Goal: Task Accomplishment & Management: Manage account settings

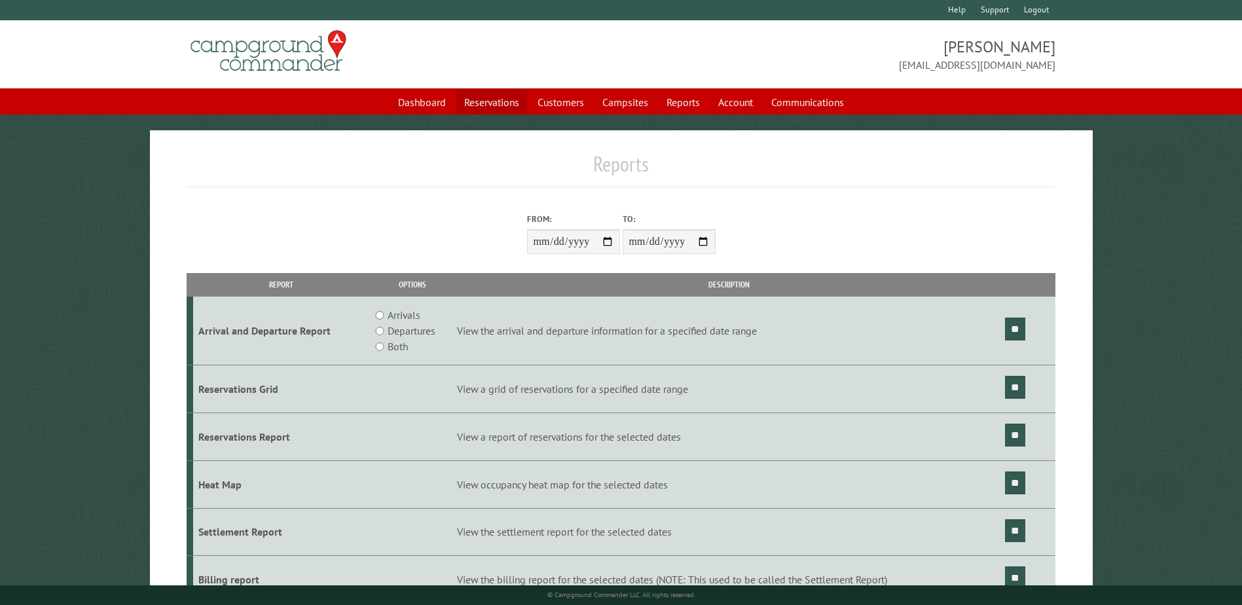
click at [495, 101] on link "Reservations" at bounding box center [491, 102] width 71 height 25
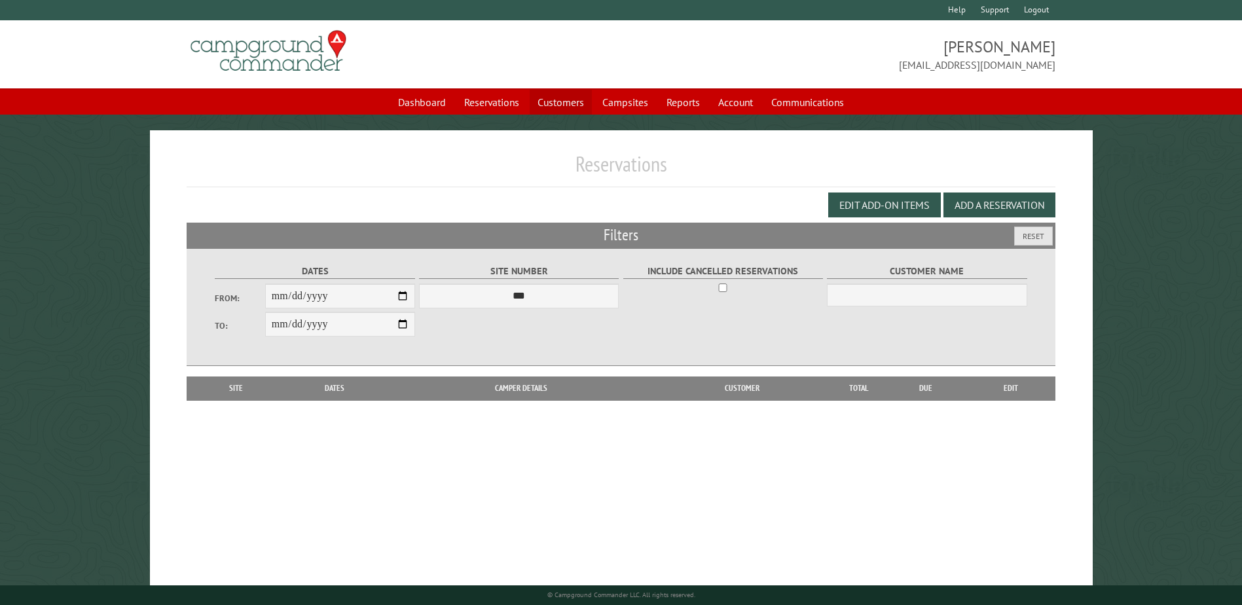
click at [576, 96] on link "Customers" at bounding box center [561, 102] width 62 height 25
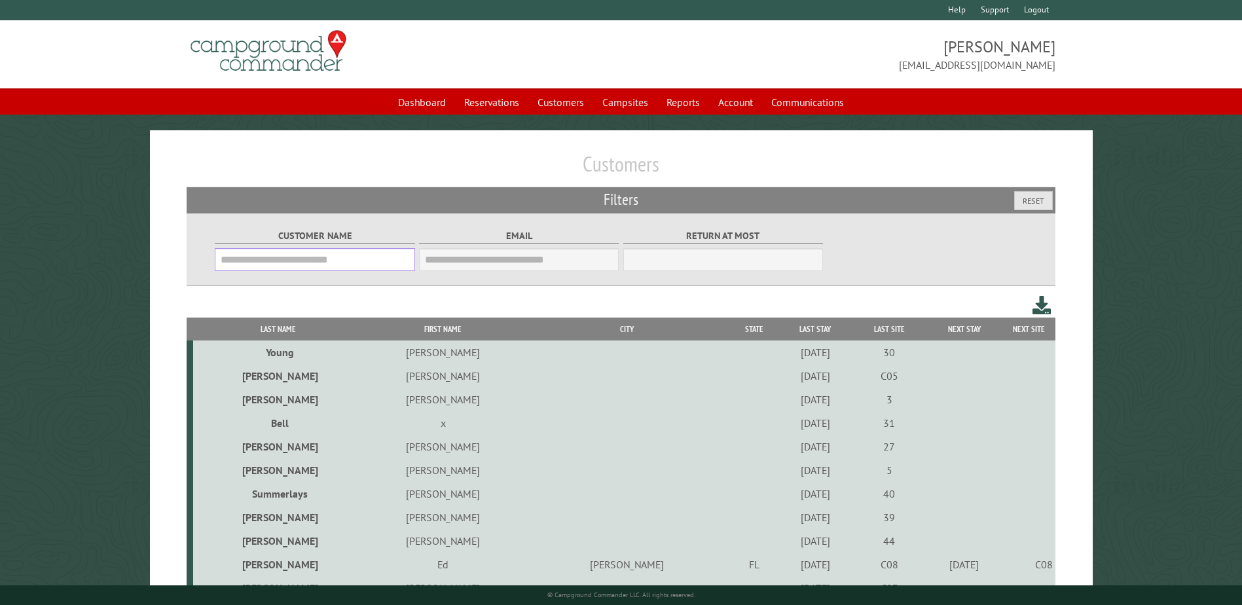
click at [242, 271] on input "Customer Name" at bounding box center [315, 259] width 200 height 23
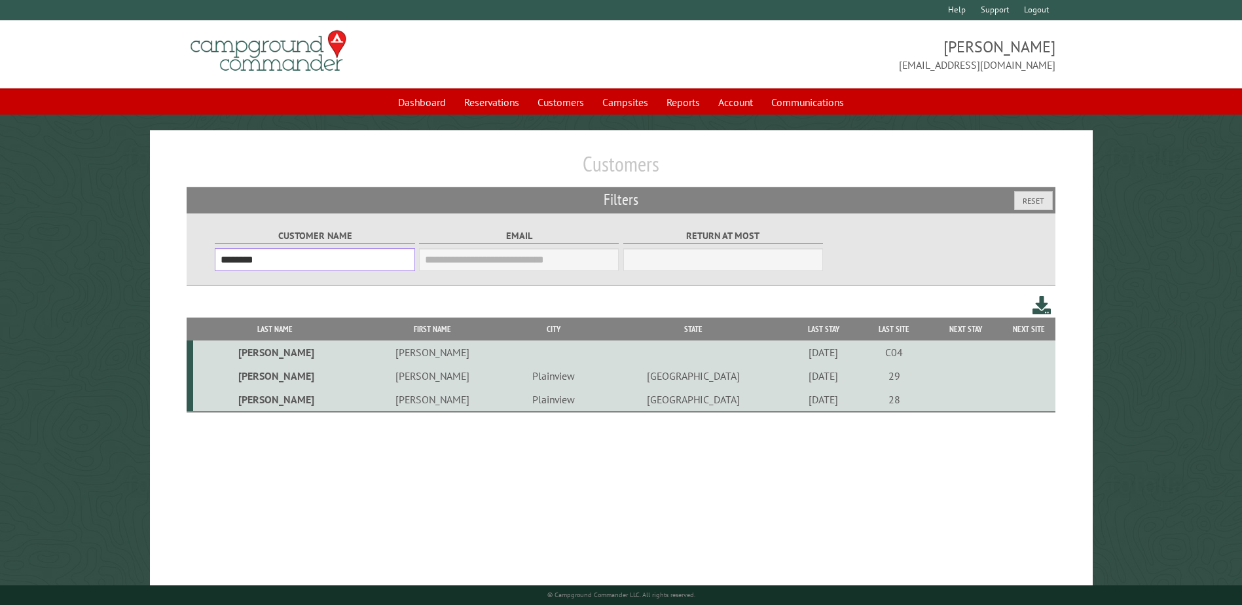
type input "********"
click at [265, 353] on td "[PERSON_NAME]" at bounding box center [274, 353] width 162 height 24
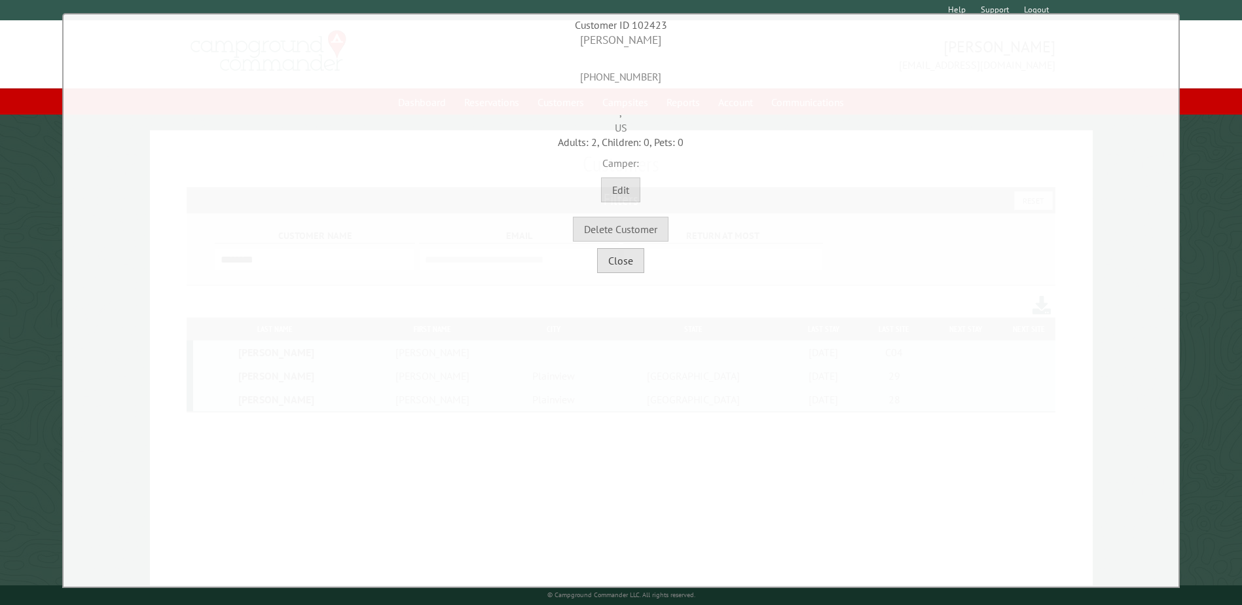
click at [617, 270] on button "Close" at bounding box center [620, 260] width 47 height 25
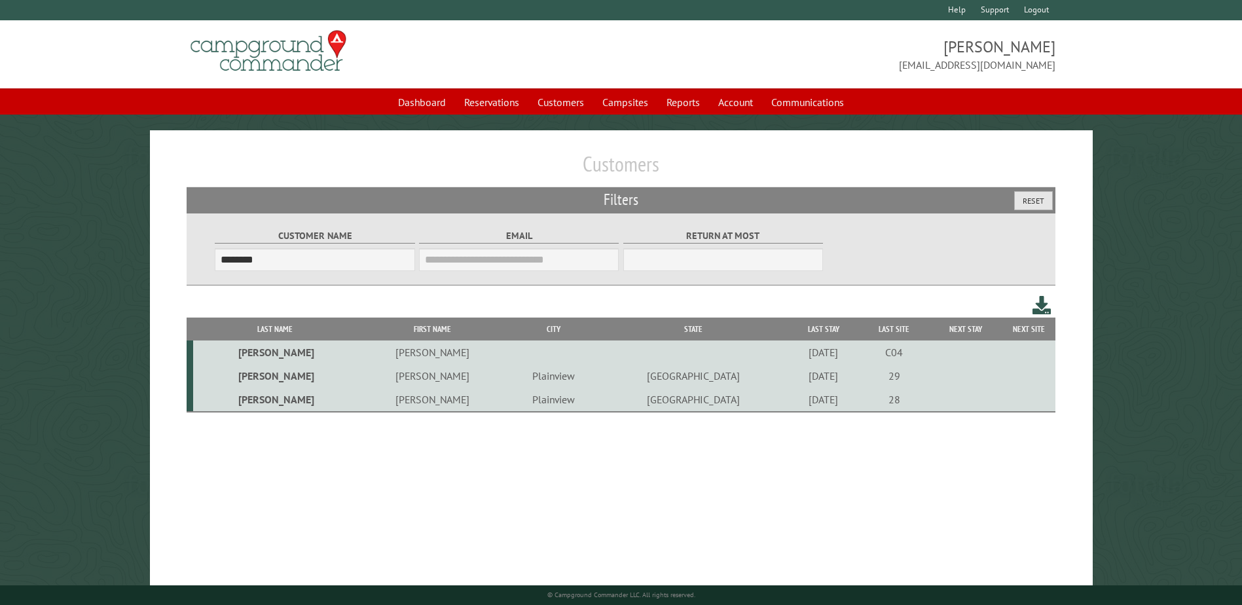
click at [1028, 195] on button "Reset" at bounding box center [1033, 200] width 39 height 19
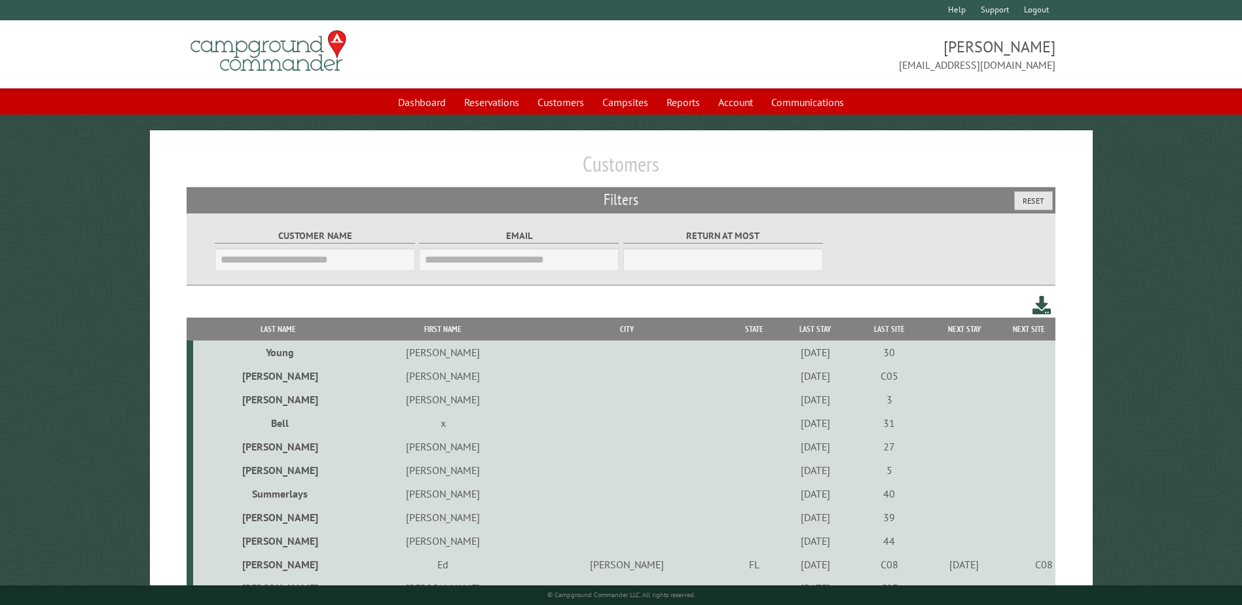
click at [1023, 206] on button "Reset" at bounding box center [1033, 200] width 39 height 19
